Goal: Find specific page/section: Find specific page/section

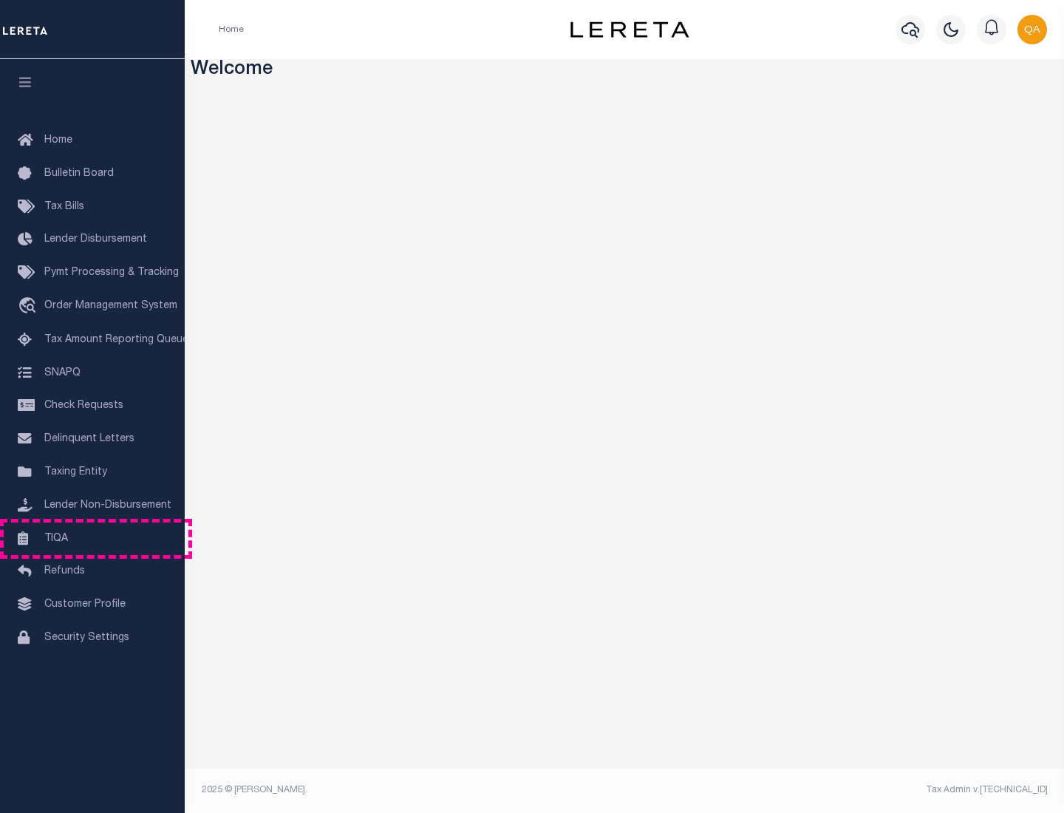
click at [92, 538] on link "TIQA" at bounding box center [92, 538] width 185 height 33
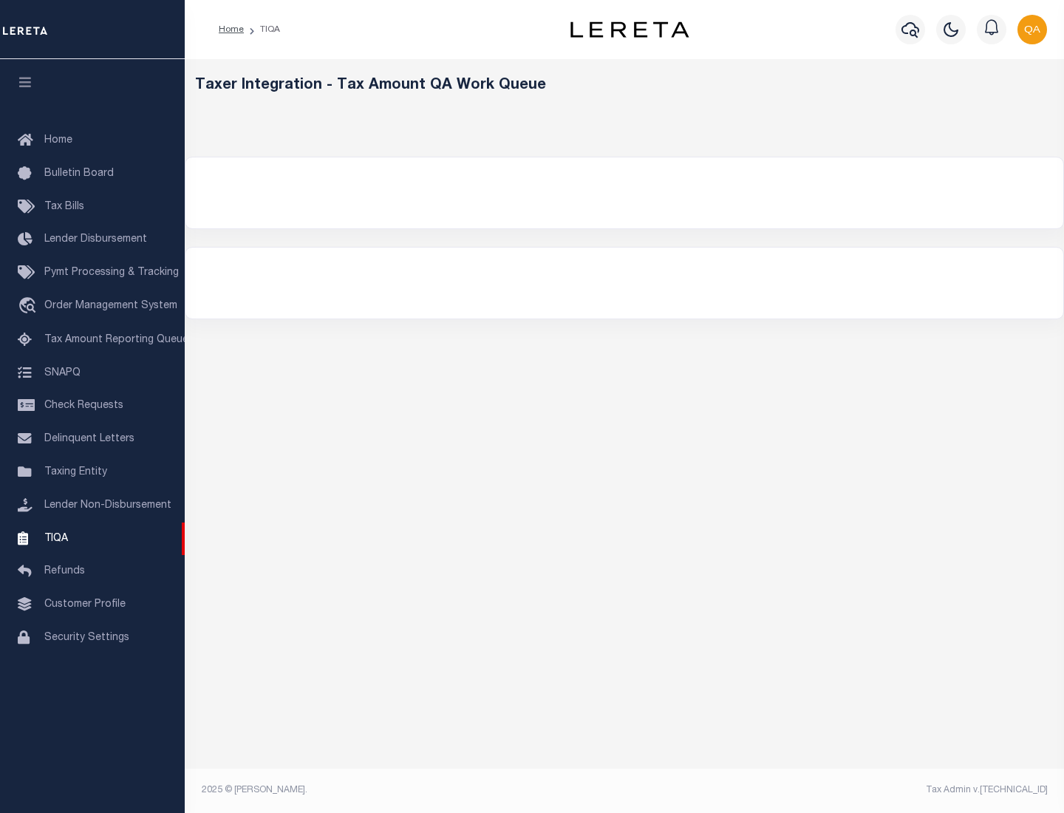
select select "200"
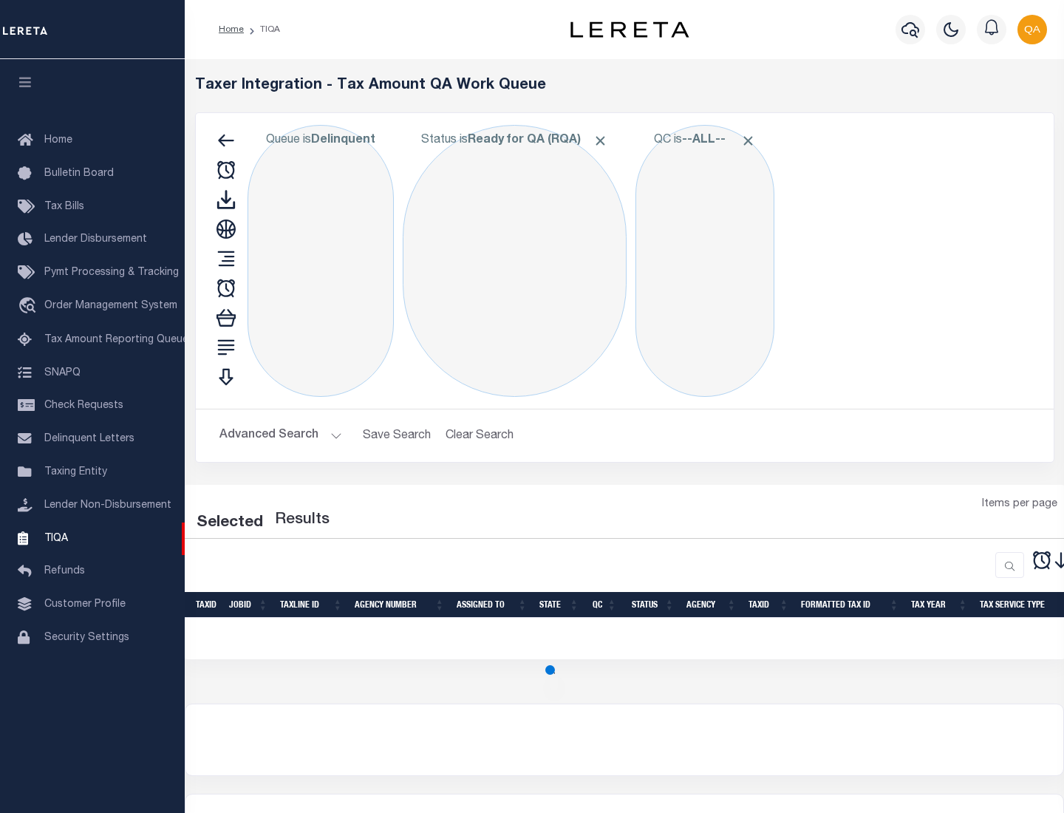
select select "200"
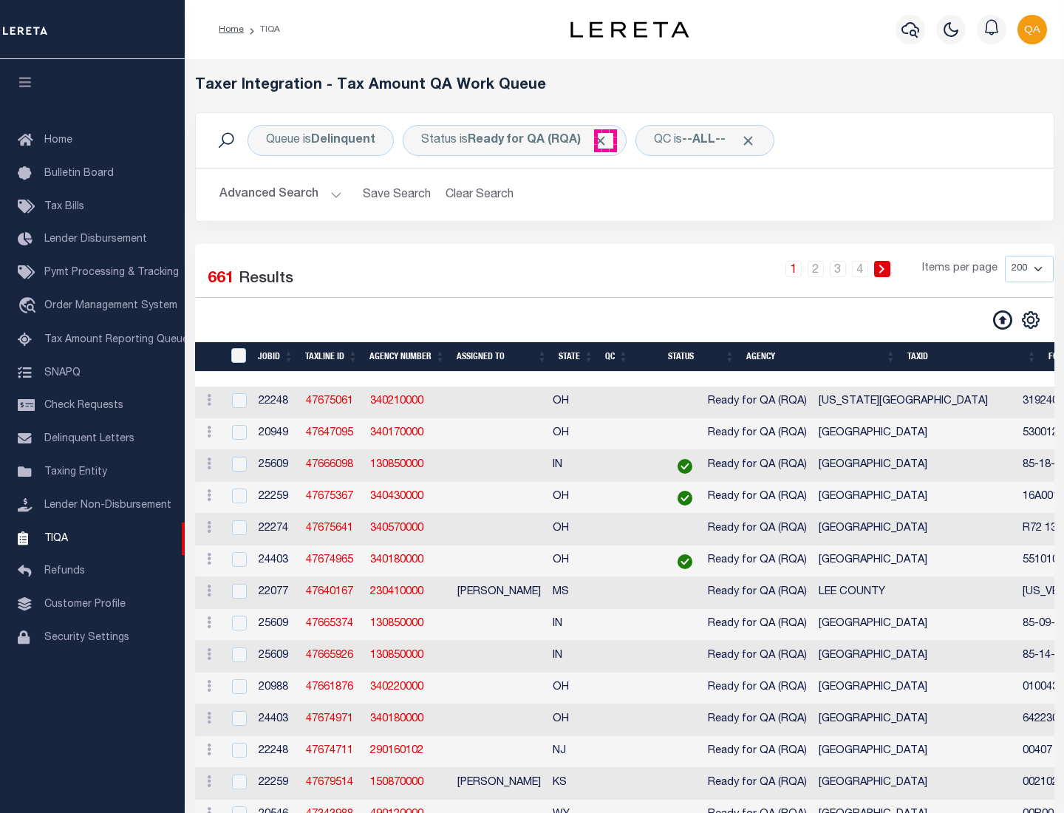
click at [605, 140] on span "Click to Remove" at bounding box center [601, 141] width 16 height 16
